Goal: Task Accomplishment & Management: Use online tool/utility

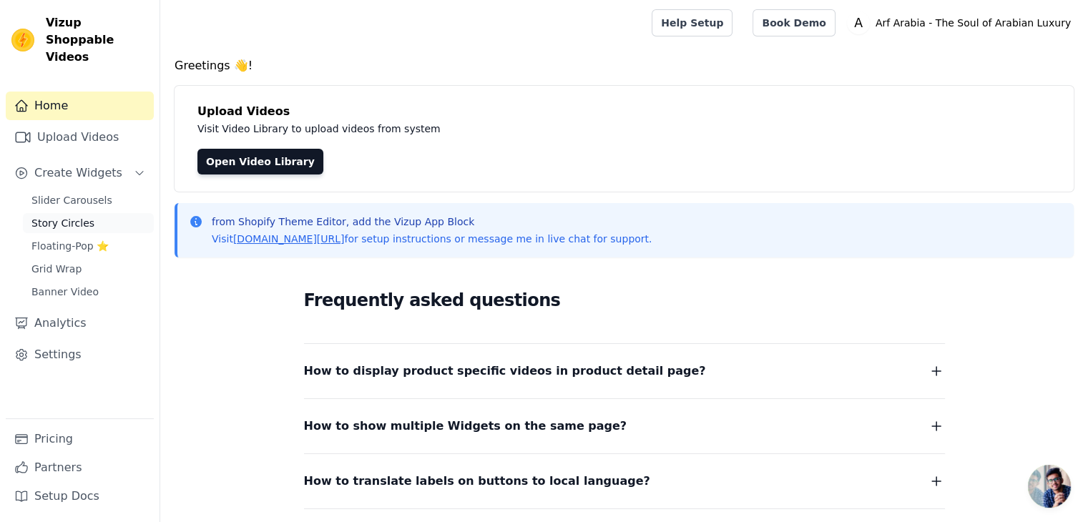
click at [84, 216] on span "Story Circles" at bounding box center [62, 223] width 63 height 14
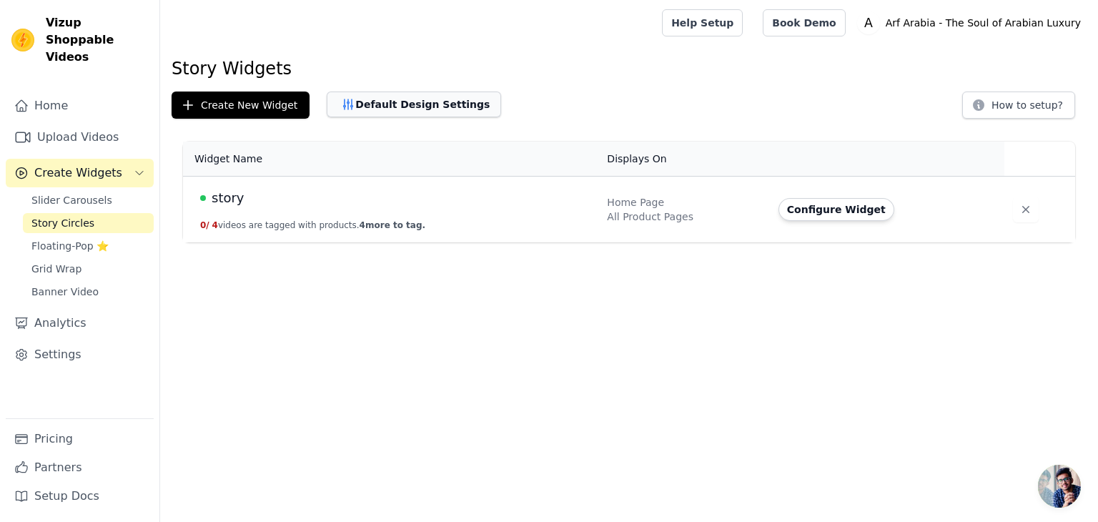
click at [363, 112] on button "Default Design Settings" at bounding box center [414, 105] width 174 height 26
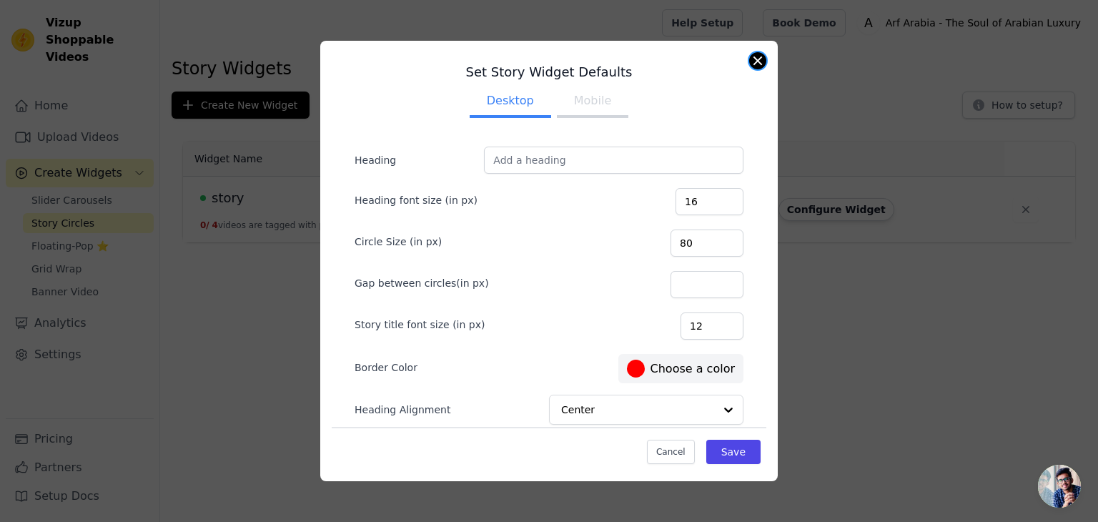
click at [759, 62] on button "Close modal" at bounding box center [757, 60] width 17 height 17
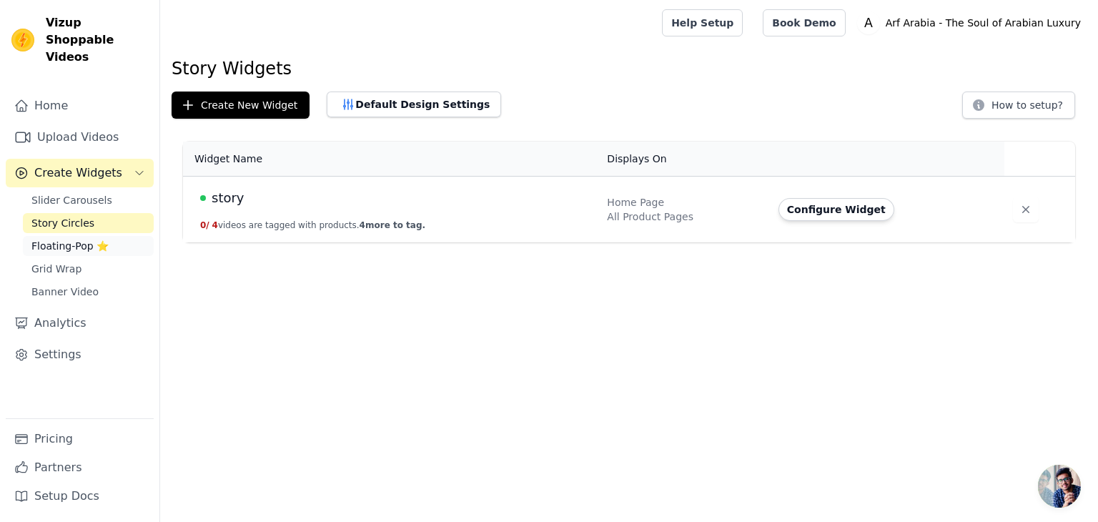
click at [92, 239] on span "Floating-Pop ⭐" at bounding box center [69, 246] width 77 height 14
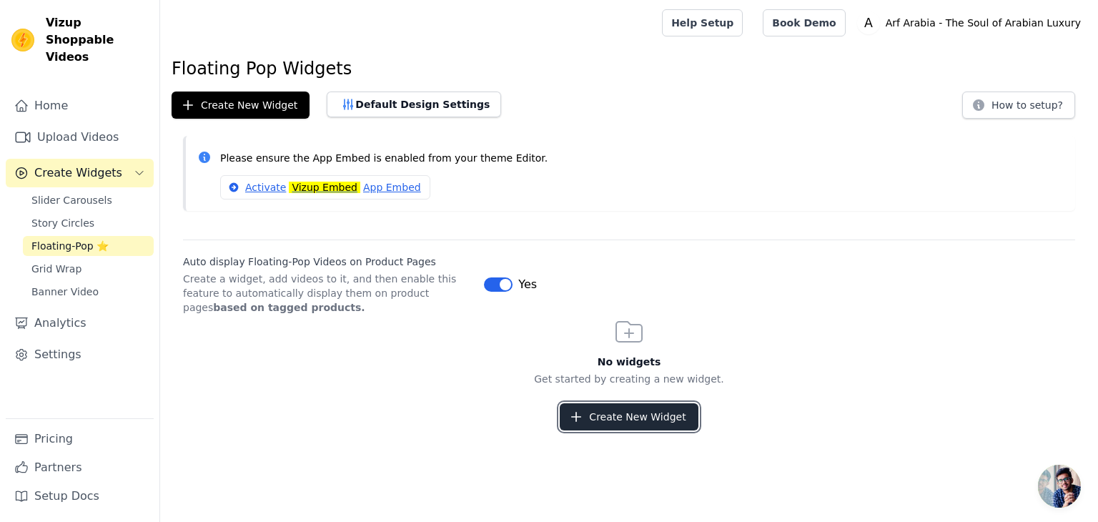
click at [593, 413] on button "Create New Widget" at bounding box center [629, 416] width 138 height 27
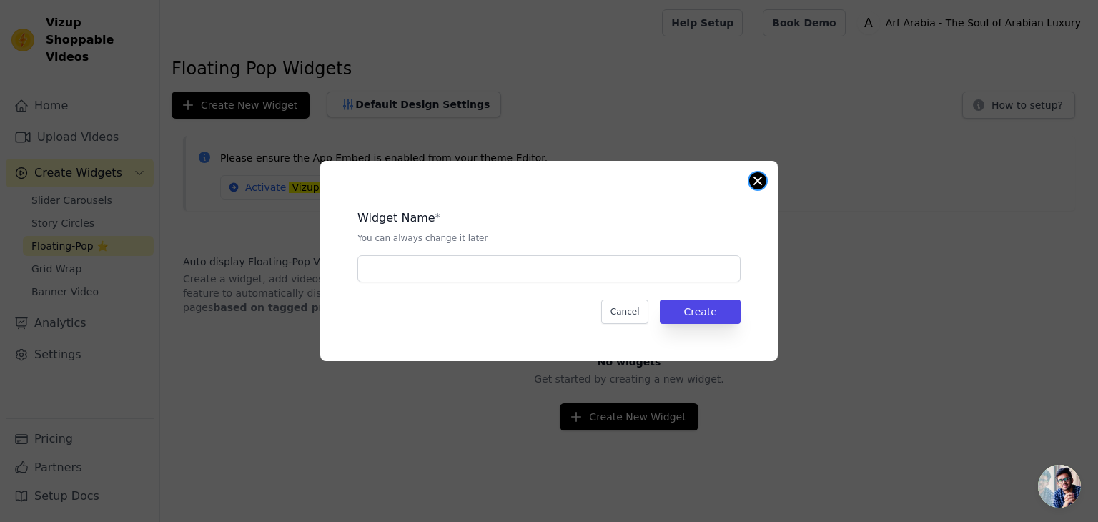
click at [757, 179] on button "Close modal" at bounding box center [757, 180] width 17 height 17
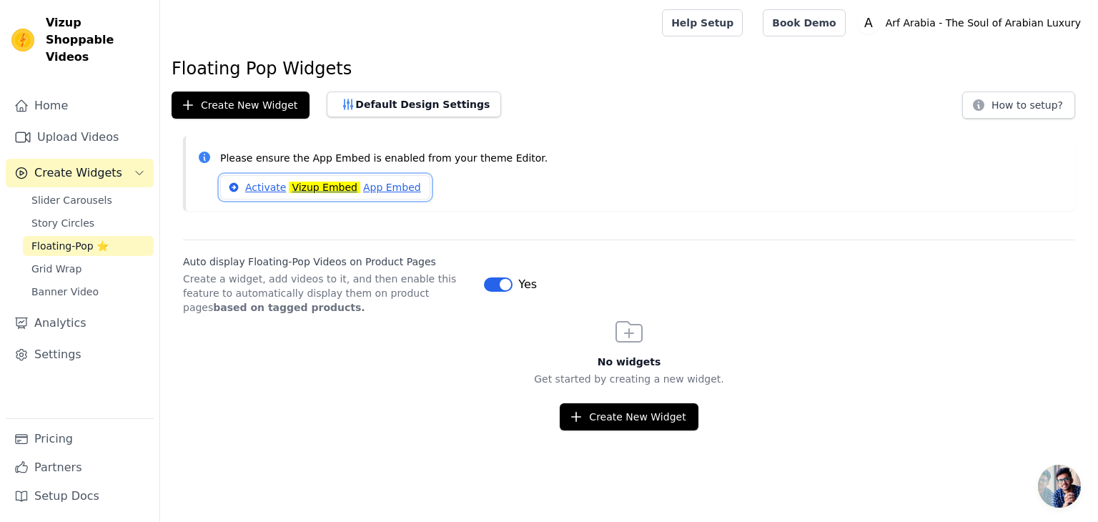
click at [292, 182] on mark "Vizup Embed" at bounding box center [325, 187] width 72 height 11
click at [628, 424] on button "Create New Widget" at bounding box center [629, 416] width 138 height 27
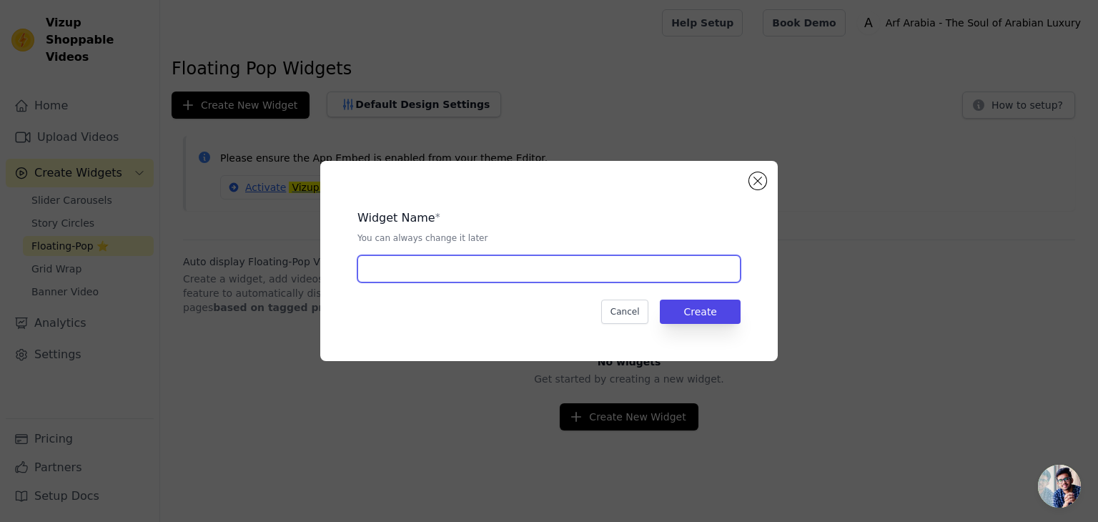
click at [481, 270] on input "text" at bounding box center [549, 268] width 383 height 27
type input "pop up video"
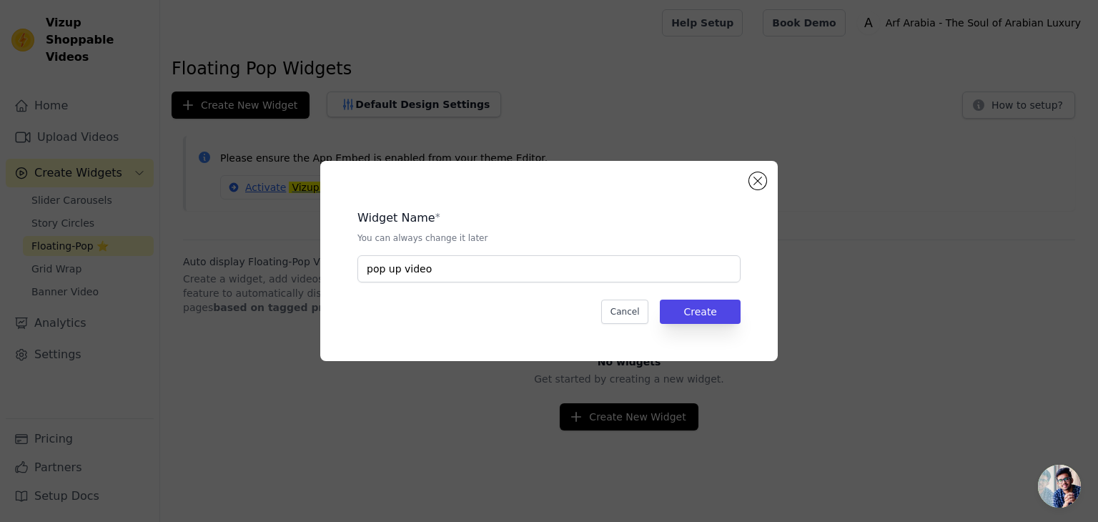
click at [725, 324] on div "Widget Name * You can always change it later pop up video Cancel Create" at bounding box center [549, 261] width 412 height 154
click at [719, 320] on button "Create" at bounding box center [700, 312] width 81 height 24
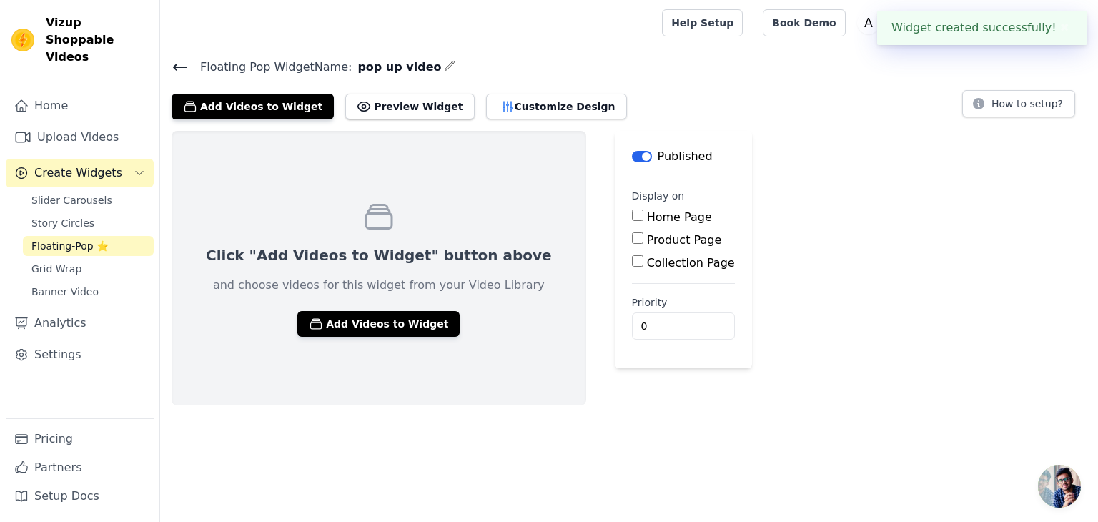
click at [632, 242] on input "Product Page" at bounding box center [637, 237] width 11 height 11
checkbox input "true"
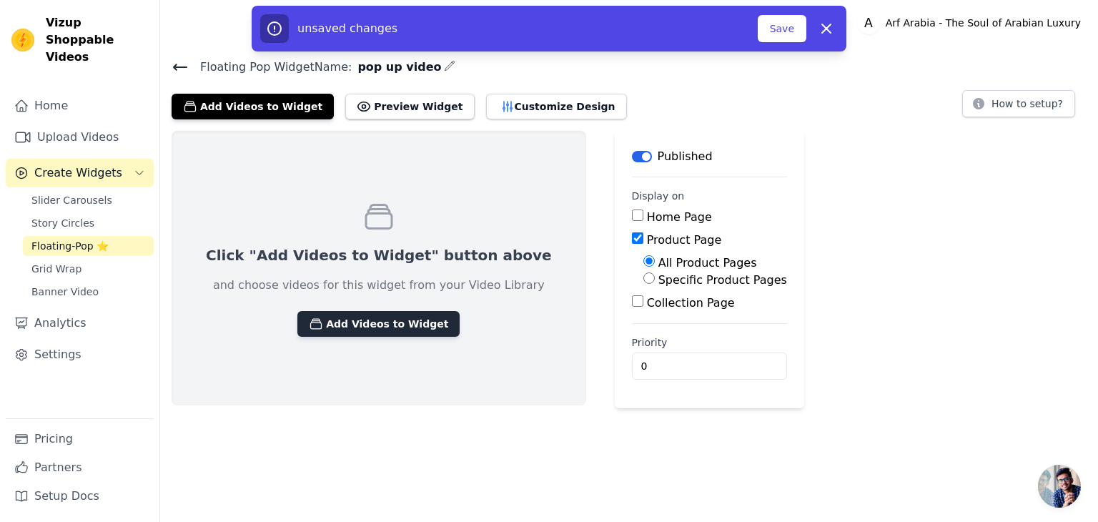
click at [382, 319] on button "Add Videos to Widget" at bounding box center [378, 324] width 162 height 26
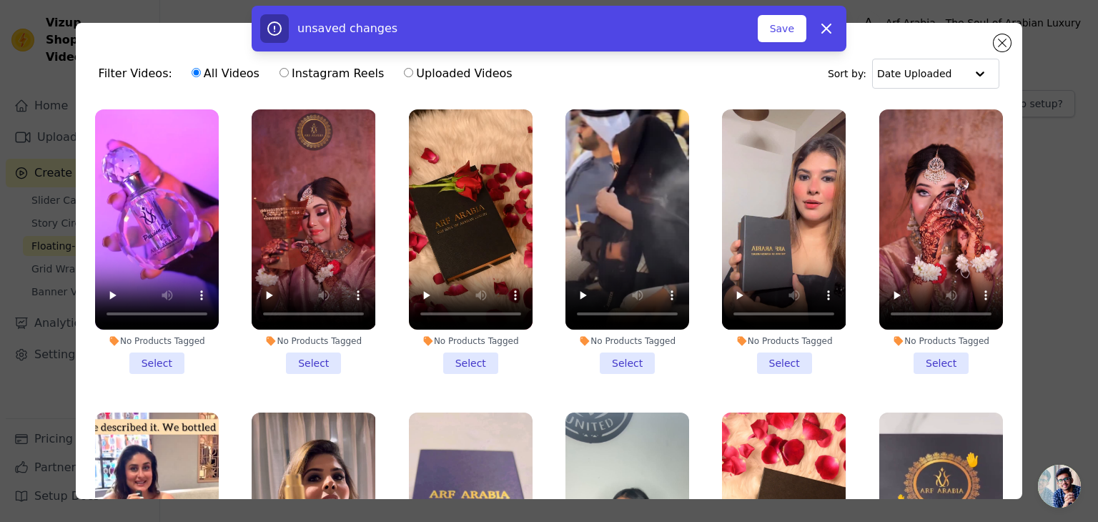
click at [266, 70] on div "All Videos Instagram Reels Uploaded Videos" at bounding box center [352, 73] width 337 height 33
click at [280, 72] on input "Instagram Reels" at bounding box center [284, 72] width 9 height 9
radio input "true"
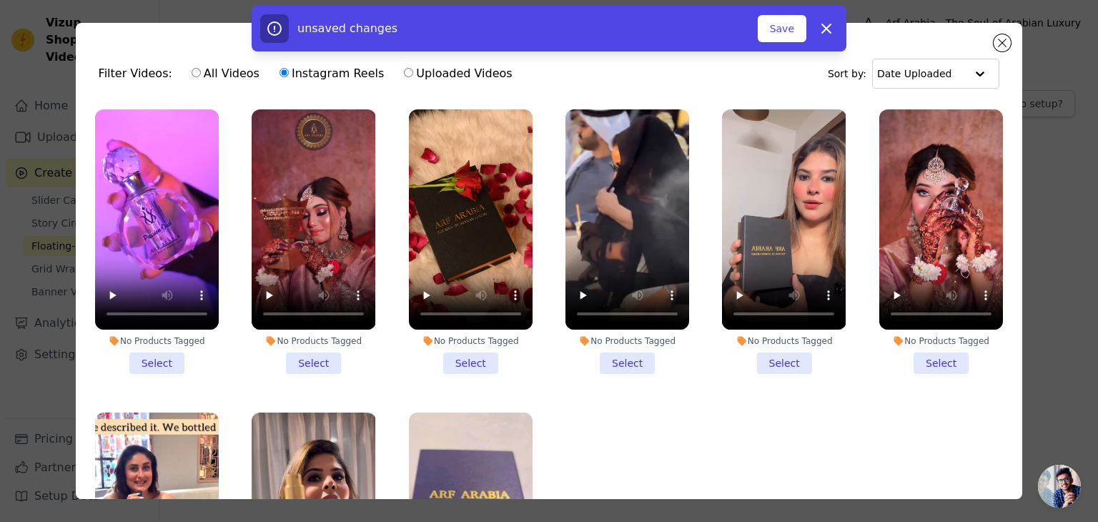
click at [404, 73] on input "Uploaded Videos" at bounding box center [408, 72] width 9 height 9
radio input "true"
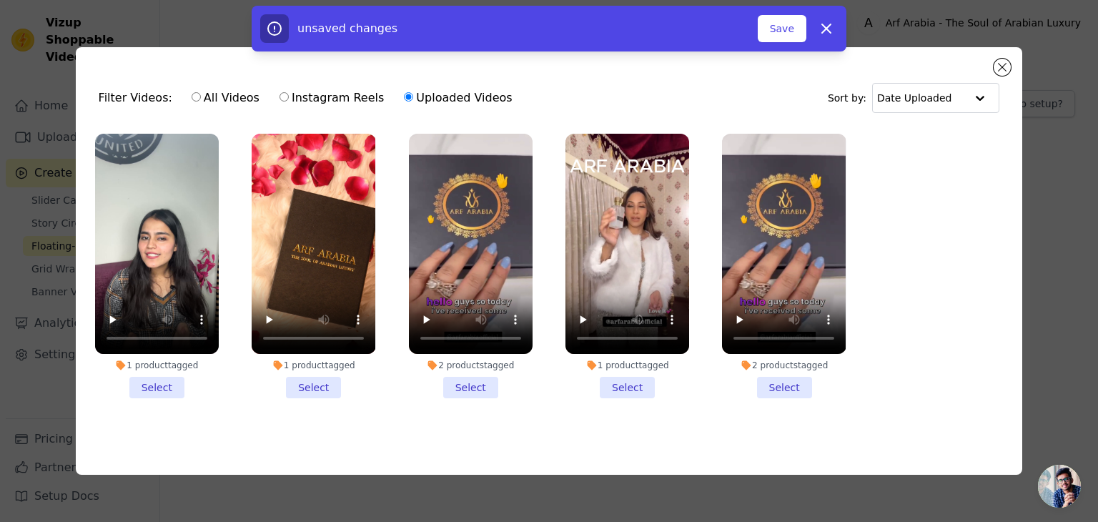
click at [192, 92] on input "All Videos" at bounding box center [196, 96] width 9 height 9
radio input "true"
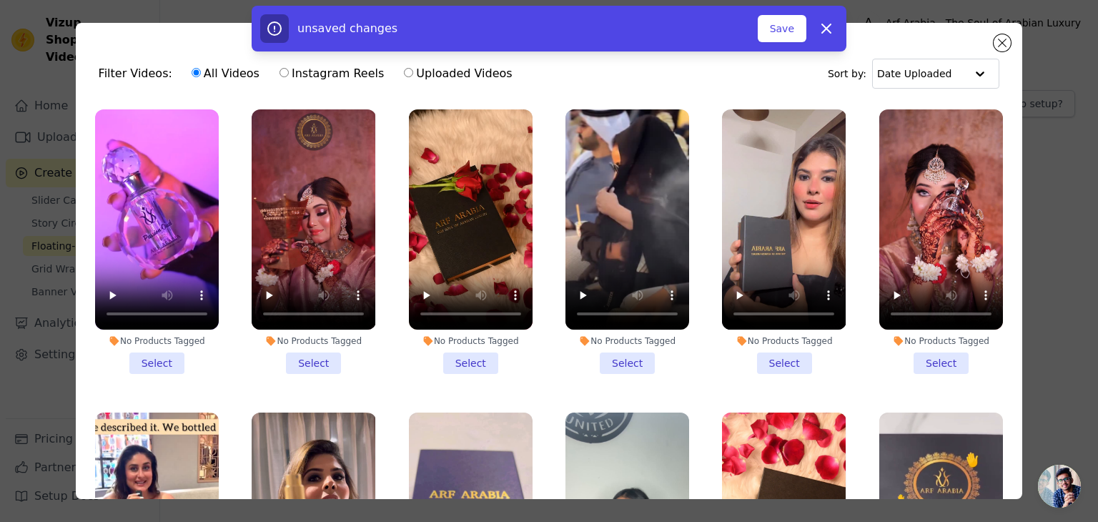
click at [467, 354] on li "No Products Tagged Select" at bounding box center [471, 241] width 124 height 265
click at [0, 0] on input "No Products Tagged Select" at bounding box center [0, 0] width 0 height 0
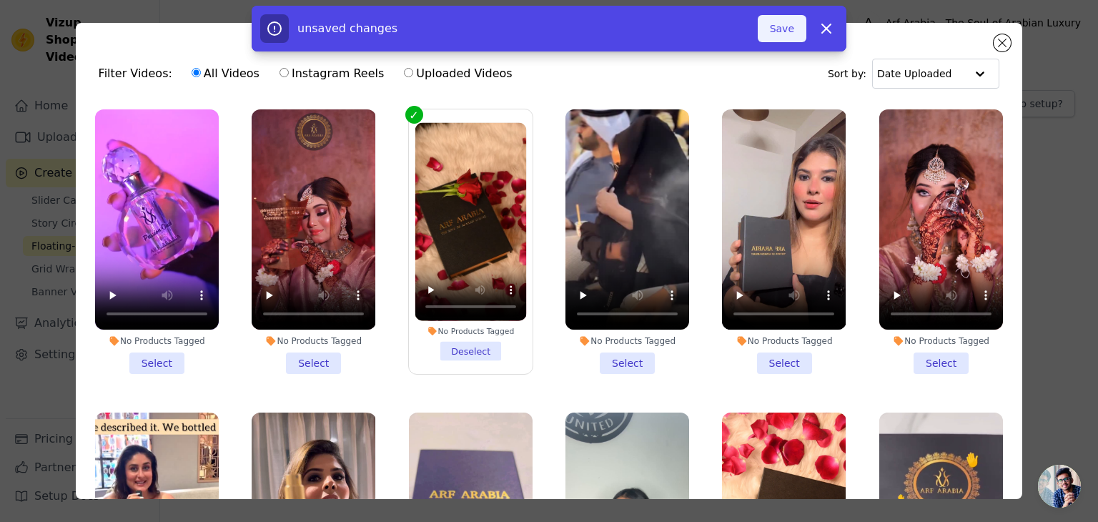
click at [788, 25] on button "Save" at bounding box center [782, 28] width 49 height 27
click at [619, 358] on li "No Products Tagged Select" at bounding box center [628, 241] width 124 height 265
click at [0, 0] on input "No Products Tagged Select" at bounding box center [0, 0] width 0 height 0
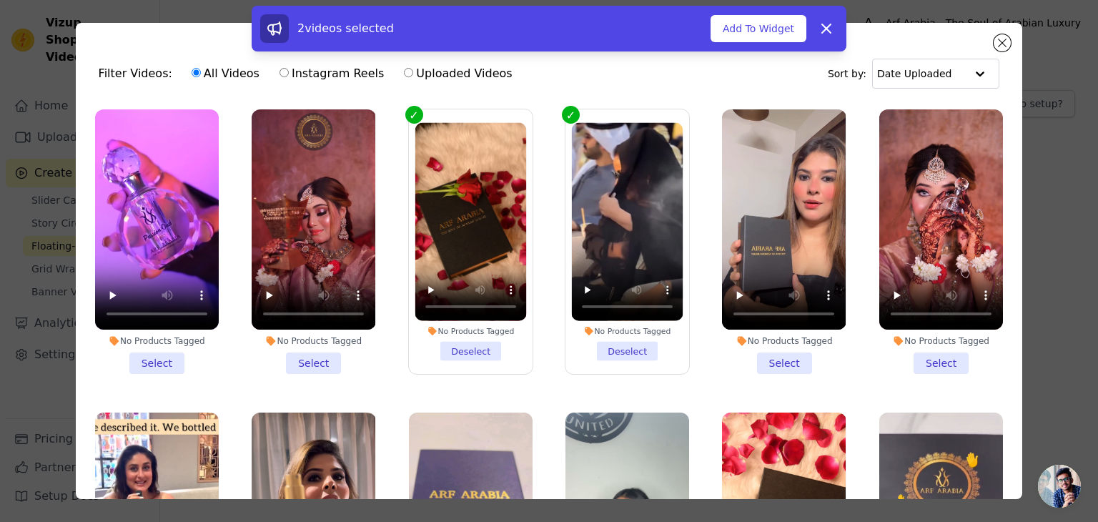
click at [624, 350] on li "No Products Tagged Deselect" at bounding box center [628, 242] width 112 height 238
click at [0, 0] on input "No Products Tagged Deselect" at bounding box center [0, 0] width 0 height 0
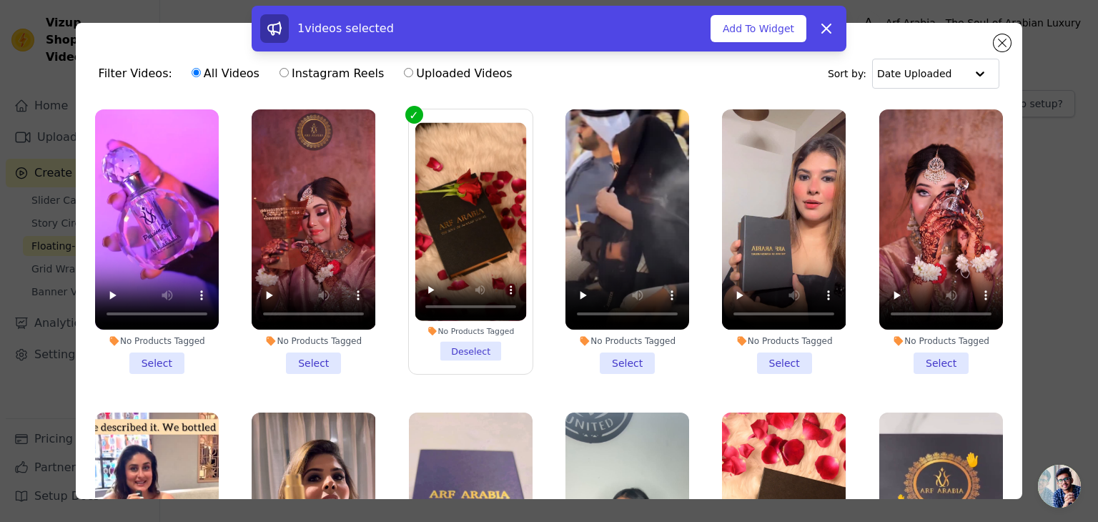
click at [755, 357] on li "No Products Tagged Select" at bounding box center [784, 241] width 124 height 265
click at [0, 0] on input "No Products Tagged Select" at bounding box center [0, 0] width 0 height 0
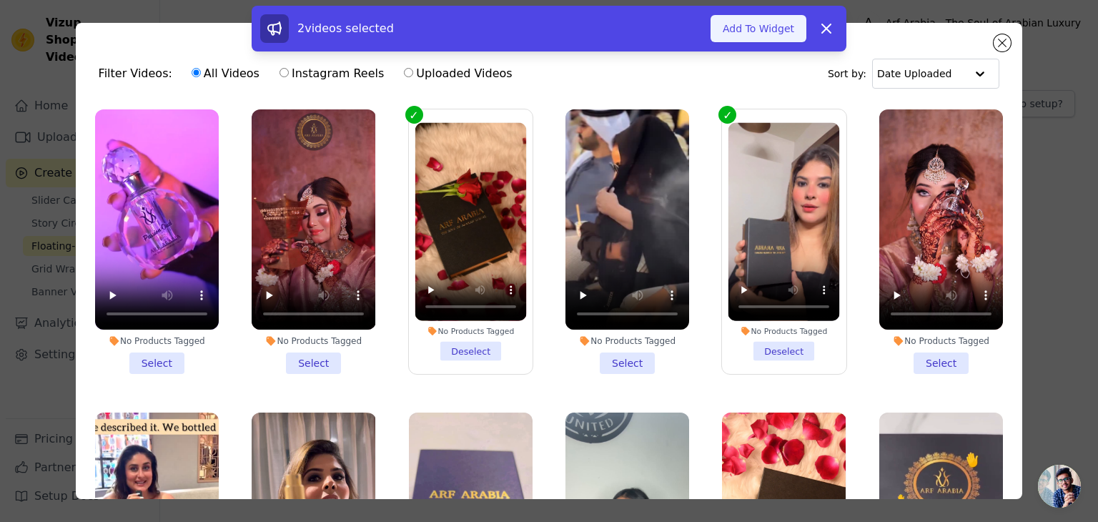
click at [764, 26] on button "Add To Widget" at bounding box center [759, 28] width 96 height 27
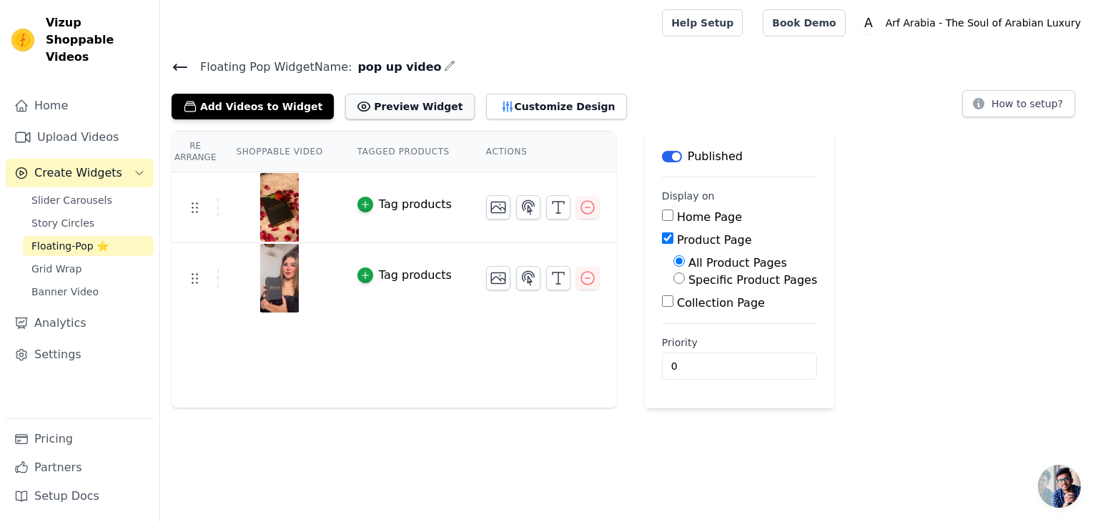
click at [393, 104] on button "Preview Widget" at bounding box center [409, 107] width 129 height 26
click at [444, 70] on icon "button" at bounding box center [449, 65] width 11 height 11
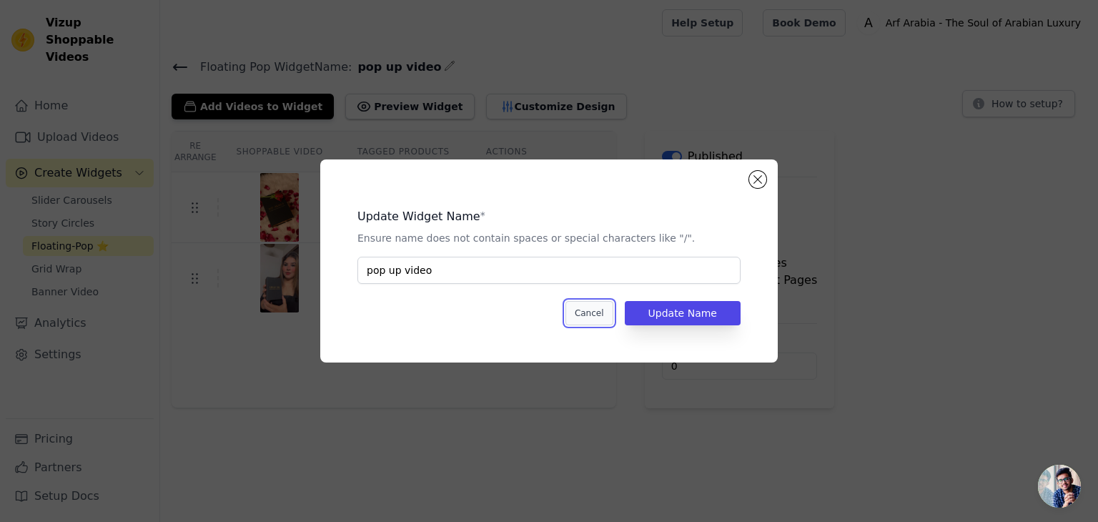
click at [581, 306] on button "Cancel" at bounding box center [590, 313] width 48 height 24
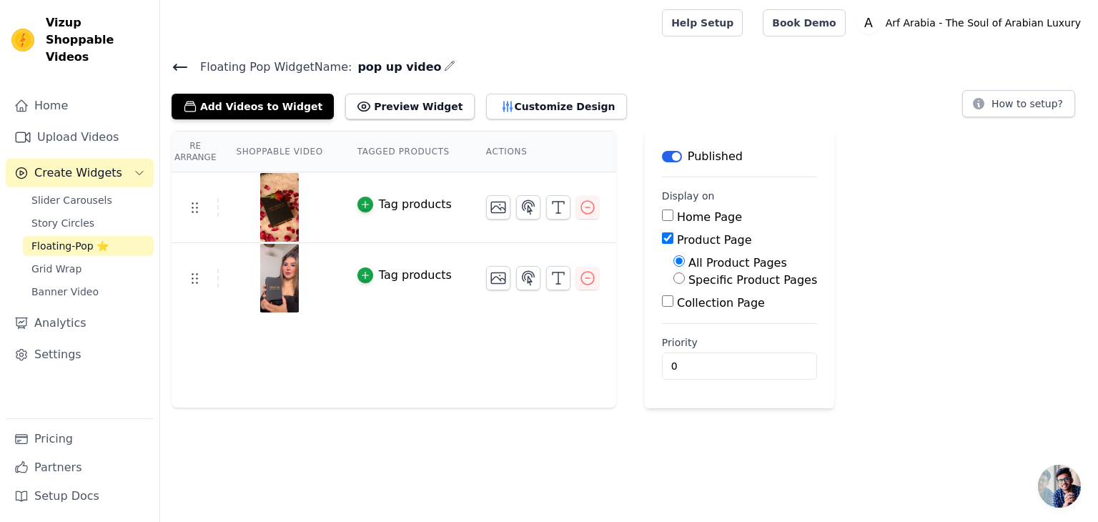
click at [182, 67] on icon at bounding box center [180, 67] width 13 height 6
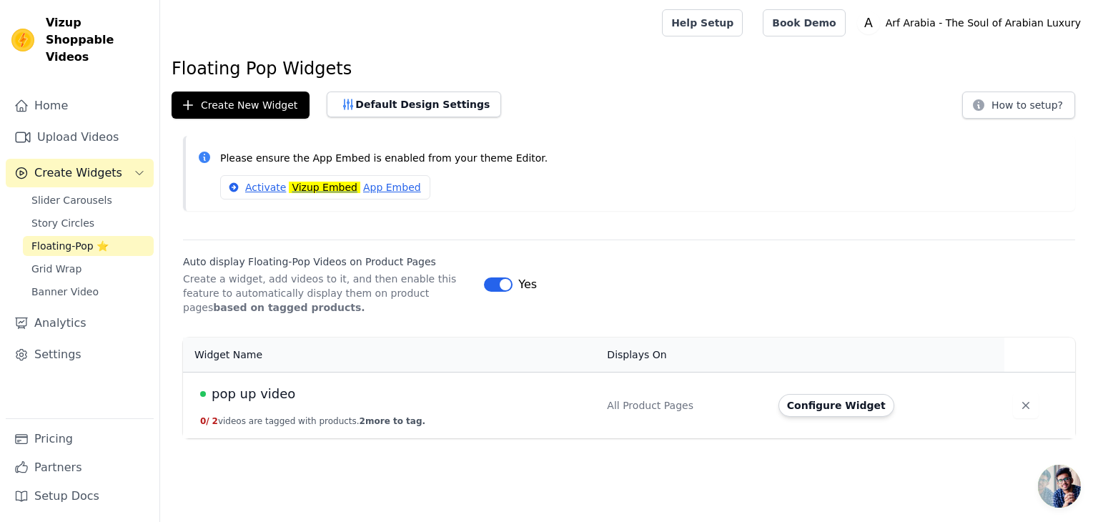
click at [500, 281] on button "Label" at bounding box center [498, 284] width 29 height 14
click at [77, 313] on link "Analytics" at bounding box center [80, 323] width 148 height 29
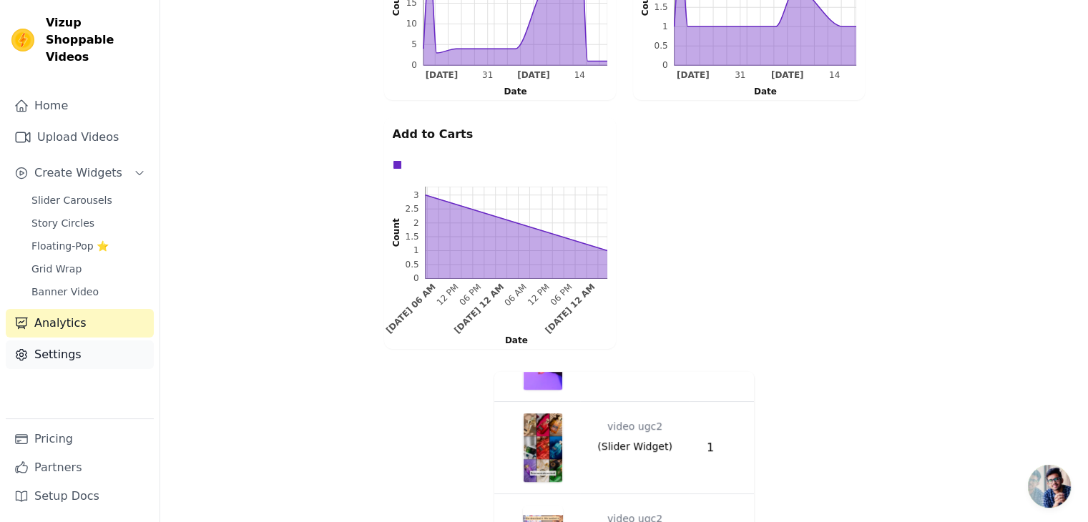
scroll to position [482, 0]
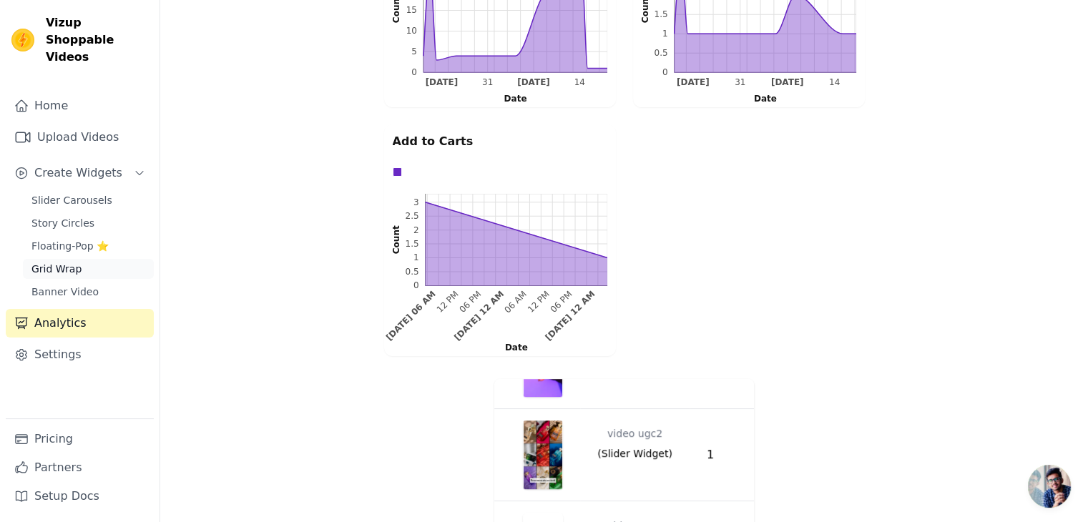
click at [72, 262] on span "Grid Wrap" at bounding box center [56, 269] width 50 height 14
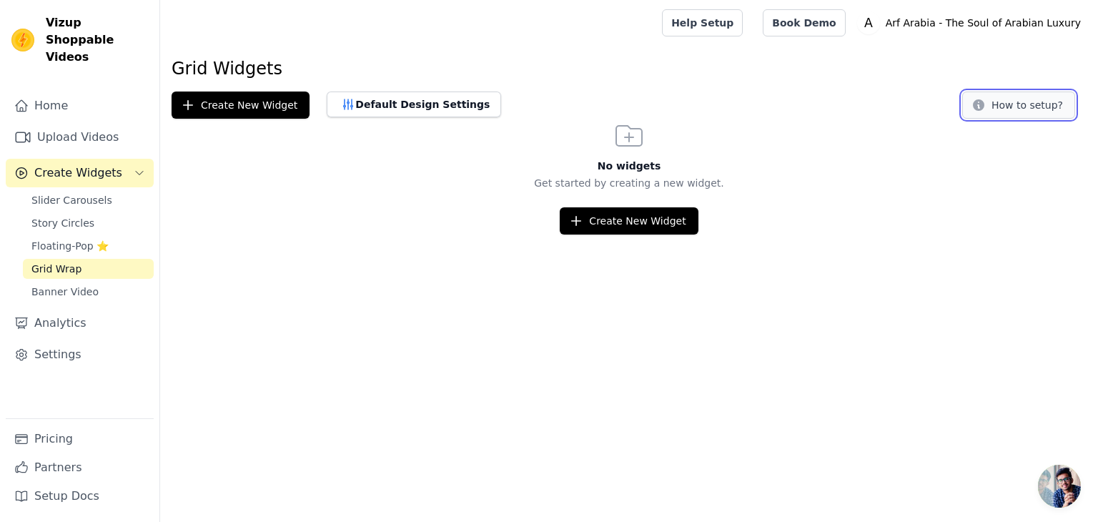
click at [1024, 104] on button "How to setup?" at bounding box center [1019, 105] width 113 height 27
click at [37, 92] on link "Home" at bounding box center [80, 106] width 148 height 29
